Goal: Find contact information: Find contact information

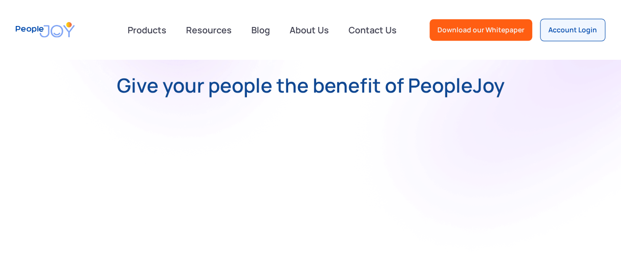
scroll to position [491, 0]
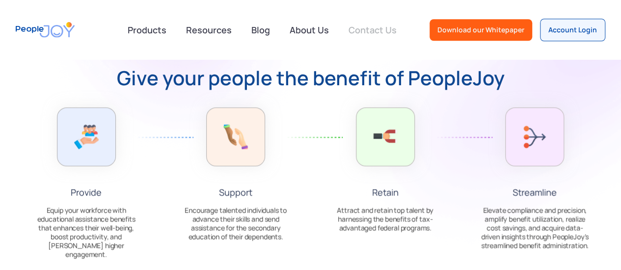
click at [379, 28] on link "Contact Us" at bounding box center [373, 30] width 60 height 22
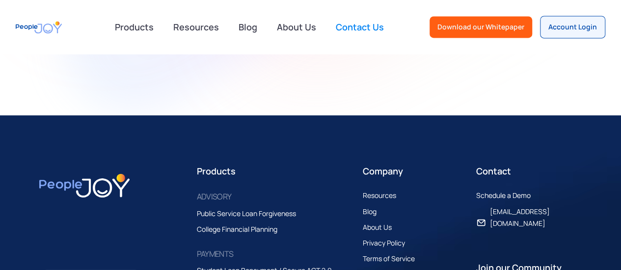
scroll to position [703, 0]
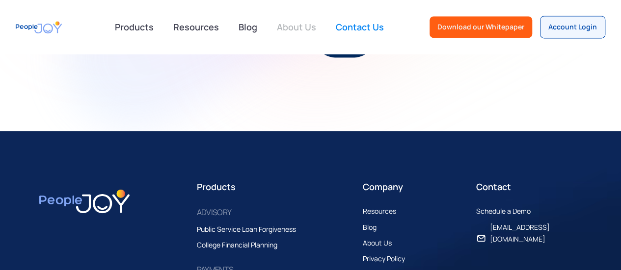
click at [295, 27] on link "About Us" at bounding box center [296, 27] width 51 height 22
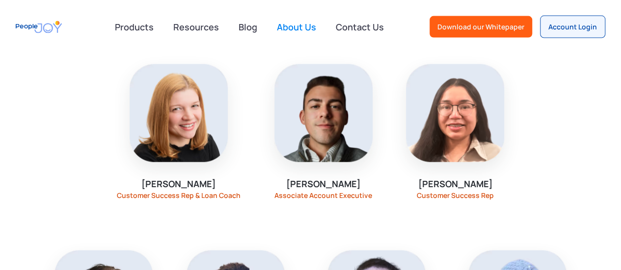
scroll to position [982, 0]
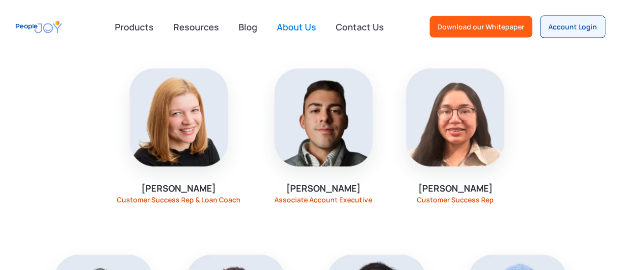
click at [274, 152] on img at bounding box center [323, 118] width 98 height 98
click at [286, 183] on div "KEVIN PLATT" at bounding box center [323, 189] width 75 height 12
click at [265, 204] on div "KEVIN PLATT Associate Account Executive" at bounding box center [323, 136] width 128 height 183
click at [274, 198] on div "Associate Account Executive" at bounding box center [323, 200] width 98 height 8
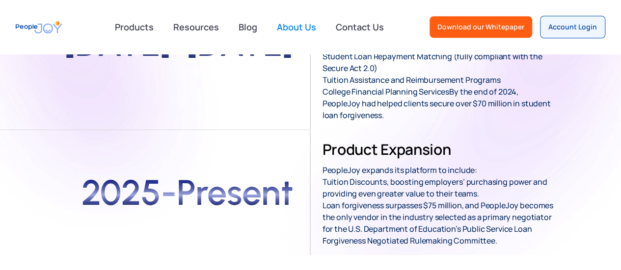
scroll to position [491, 0]
